Goal: Find specific page/section: Find specific page/section

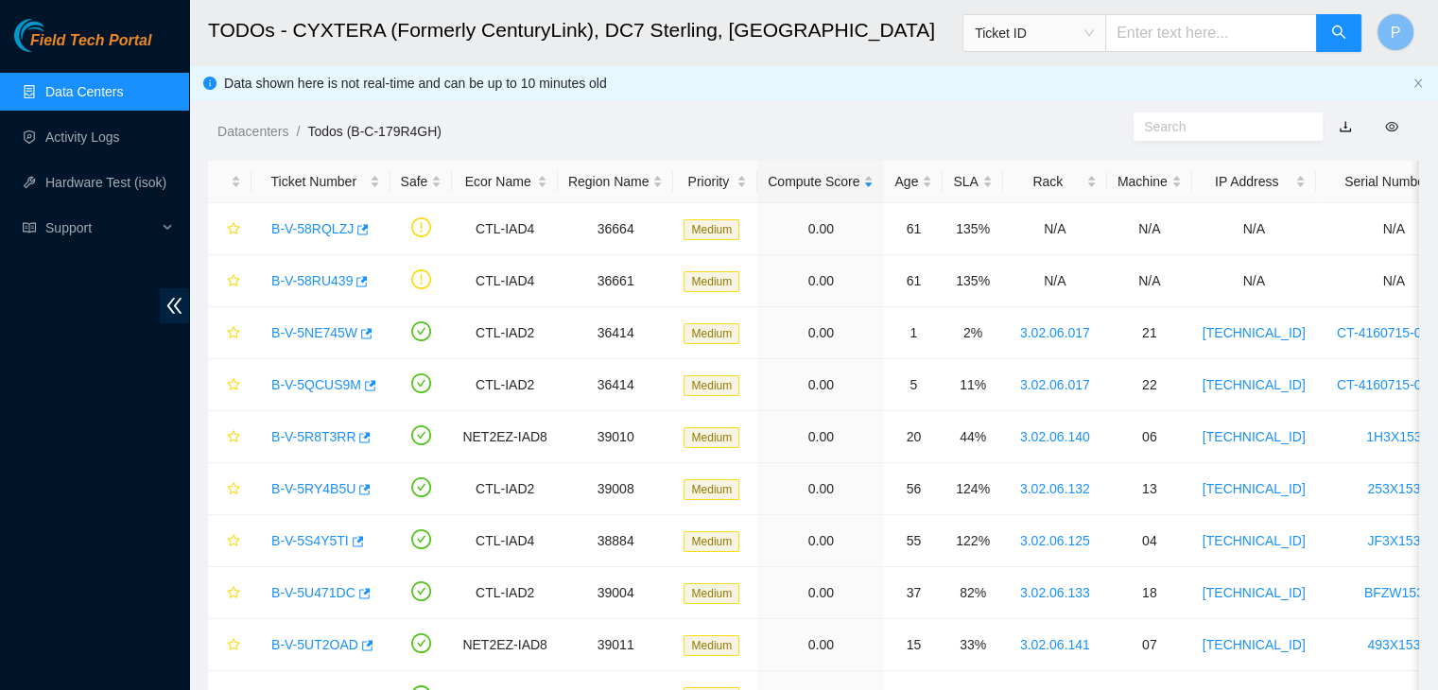
click at [123, 93] on link "Data Centers" at bounding box center [84, 91] width 78 height 15
